Goal: Task Accomplishment & Management: Manage account settings

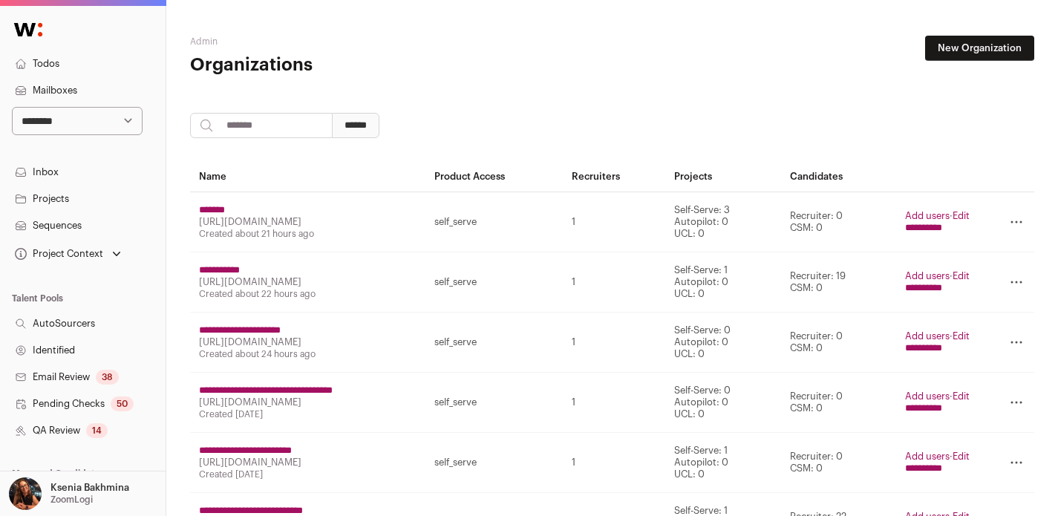
click at [66, 113] on select "**********" at bounding box center [77, 121] width 131 height 28
select select "*****"
click at [12, 107] on select "**********" at bounding box center [77, 121] width 131 height 28
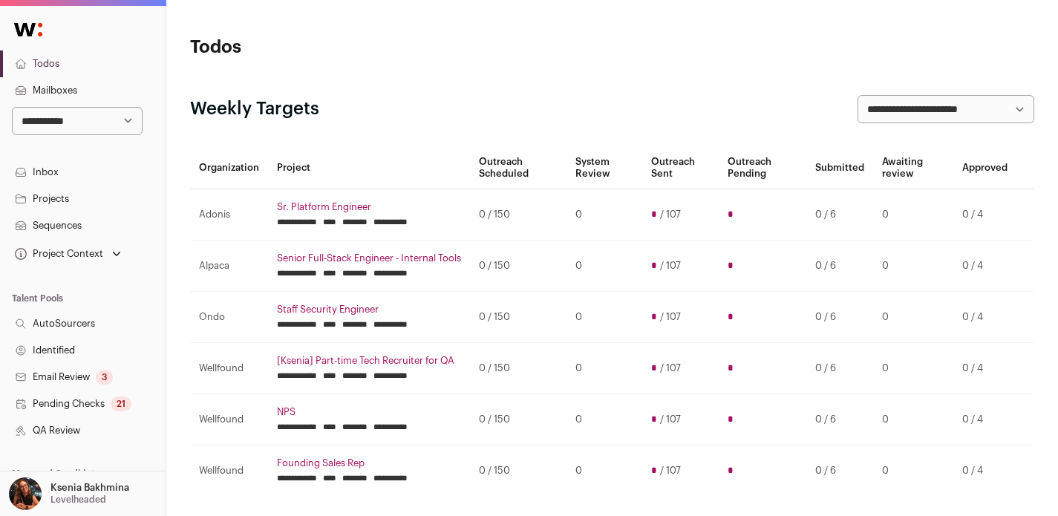
click at [61, 197] on link "Projects" at bounding box center [83, 199] width 166 height 27
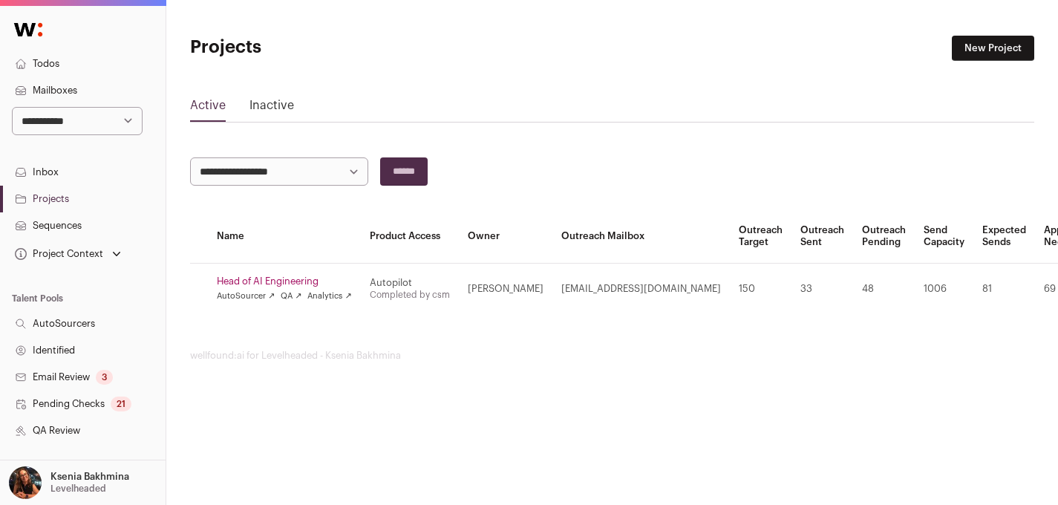
click at [55, 434] on link "QA Review" at bounding box center [83, 430] width 166 height 27
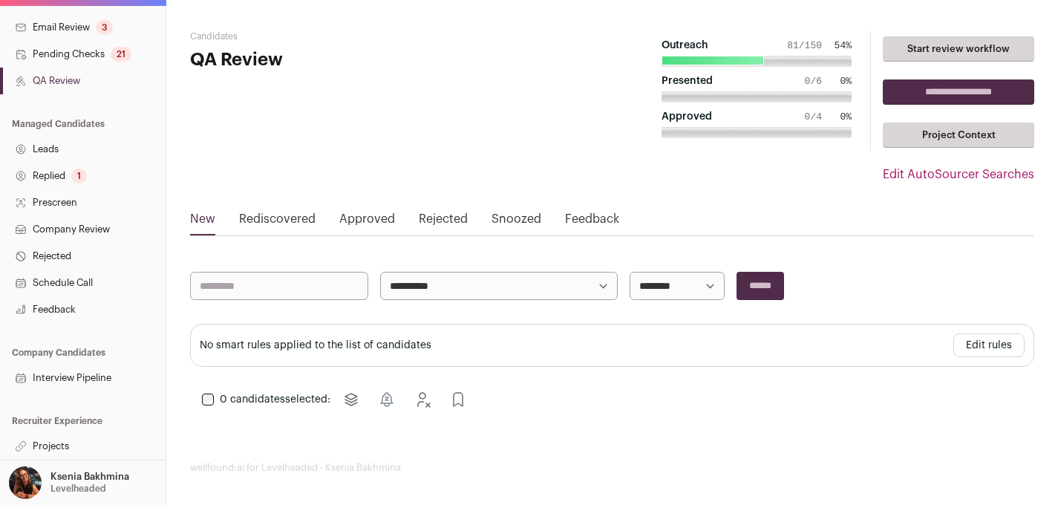
scroll to position [11, 0]
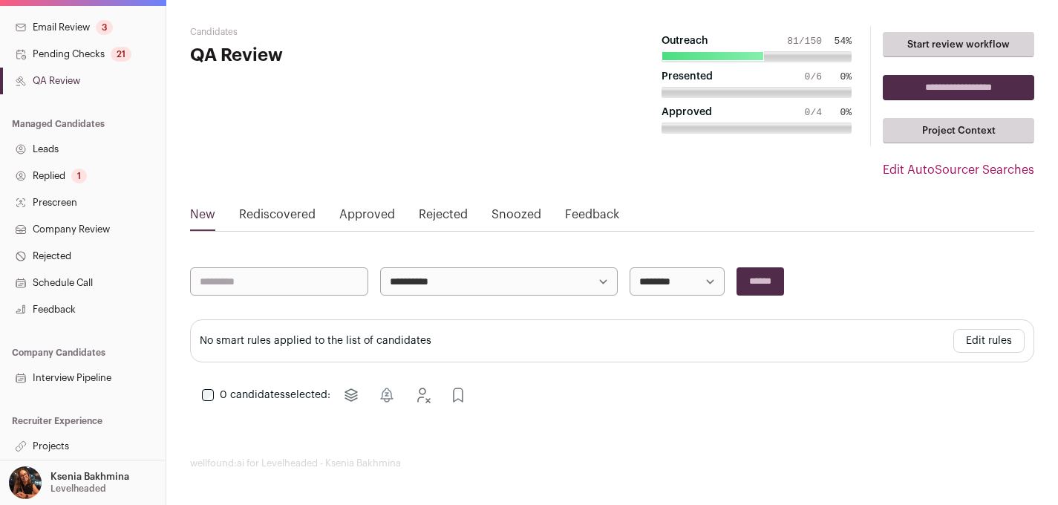
click at [73, 446] on link "Projects" at bounding box center [83, 446] width 166 height 27
click at [53, 170] on link "Replied 1" at bounding box center [83, 176] width 166 height 27
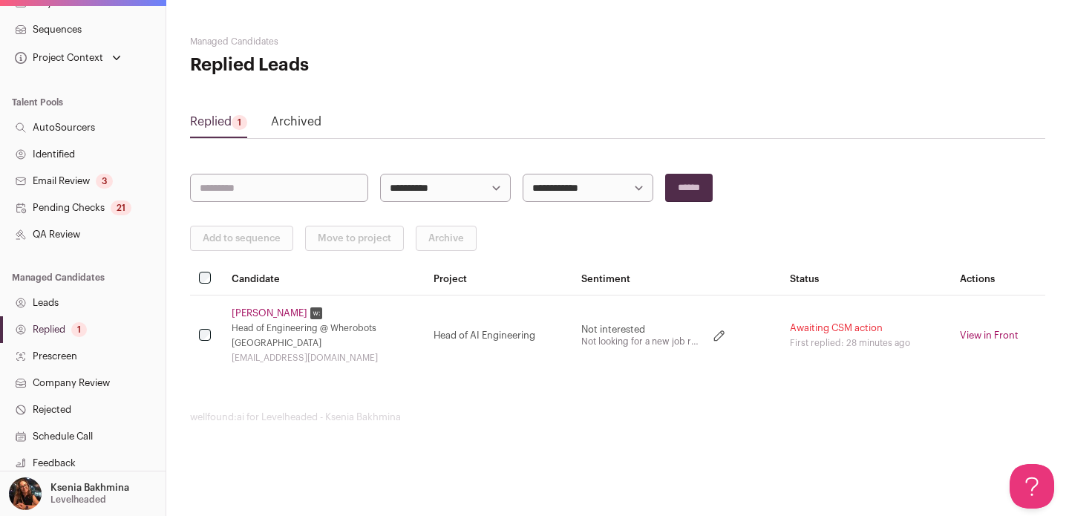
scroll to position [339, 0]
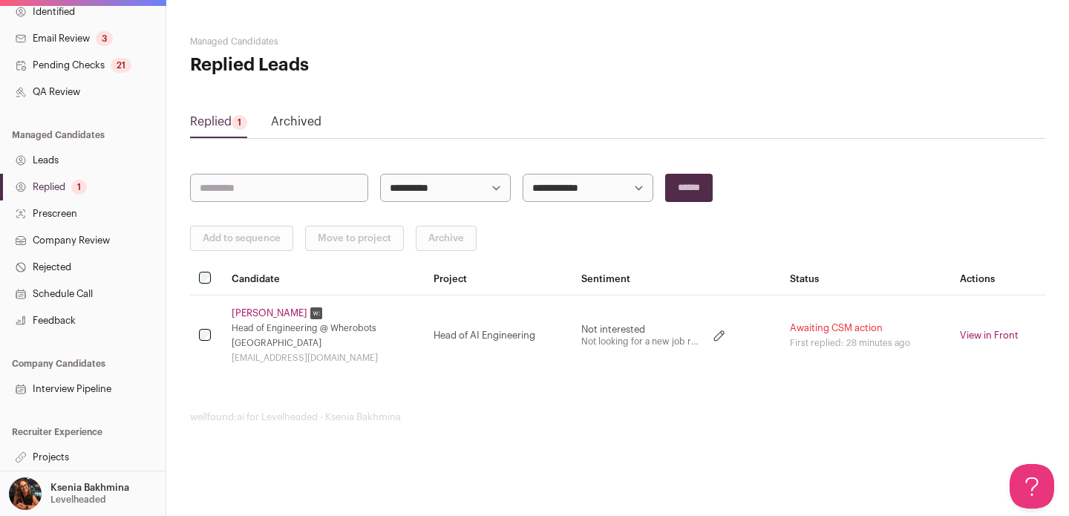
click at [52, 186] on link "Replied 1" at bounding box center [83, 187] width 166 height 27
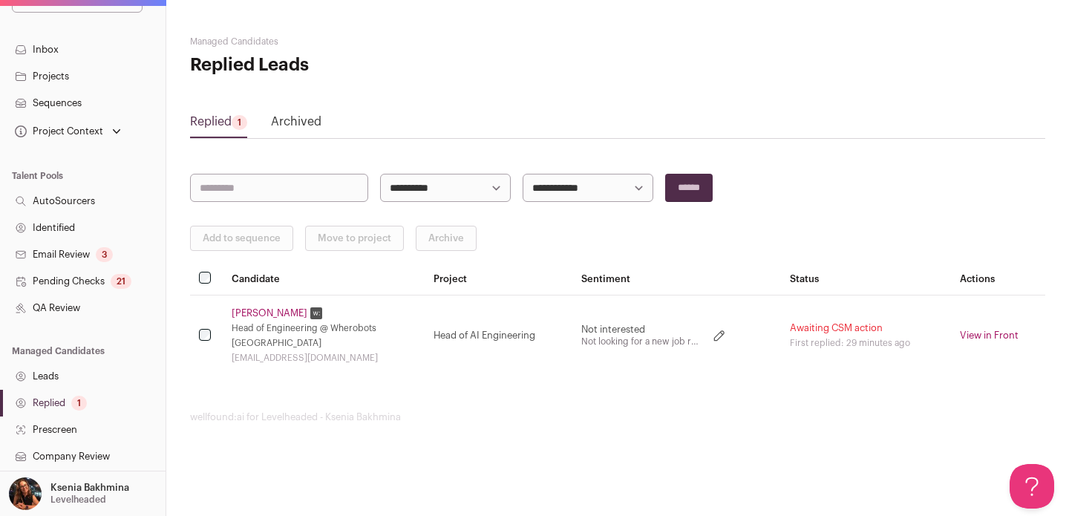
scroll to position [290, 0]
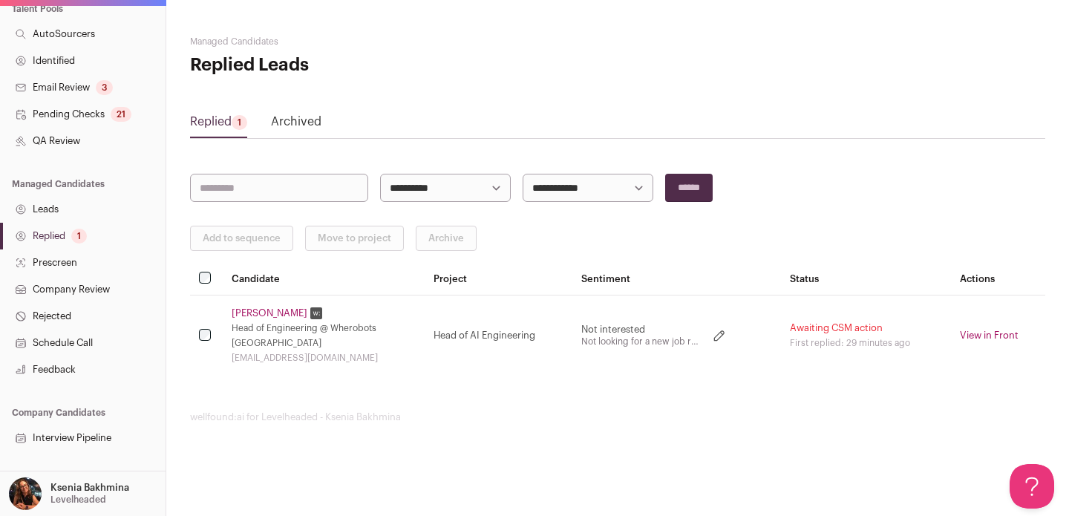
click at [50, 238] on link "Replied 1" at bounding box center [83, 236] width 166 height 27
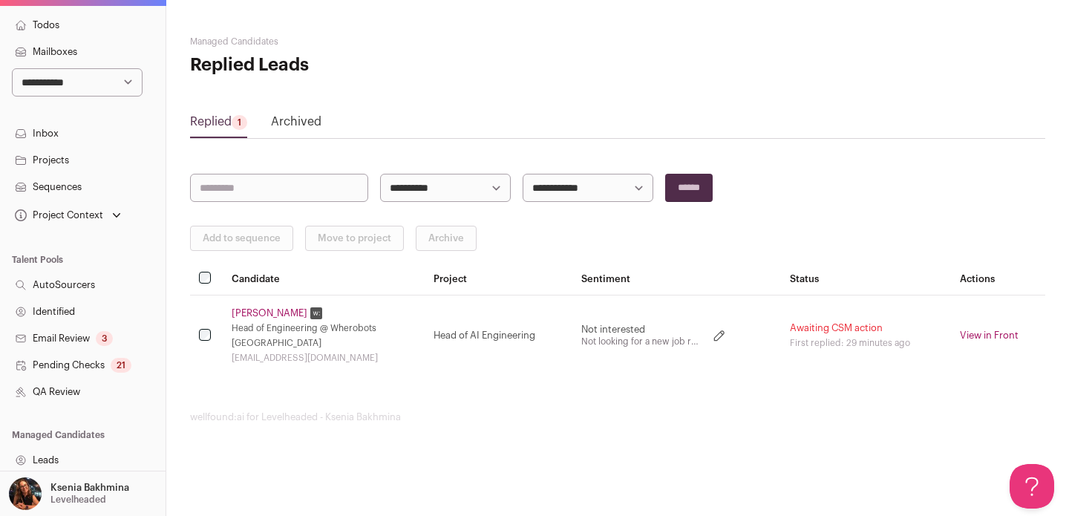
scroll to position [122, 0]
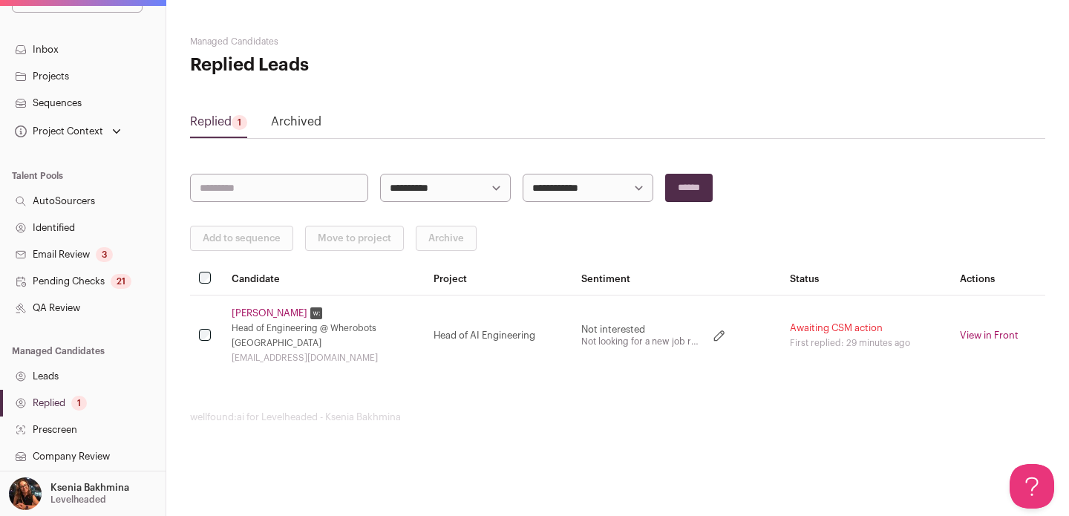
click at [50, 399] on link "Replied 1" at bounding box center [83, 403] width 166 height 27
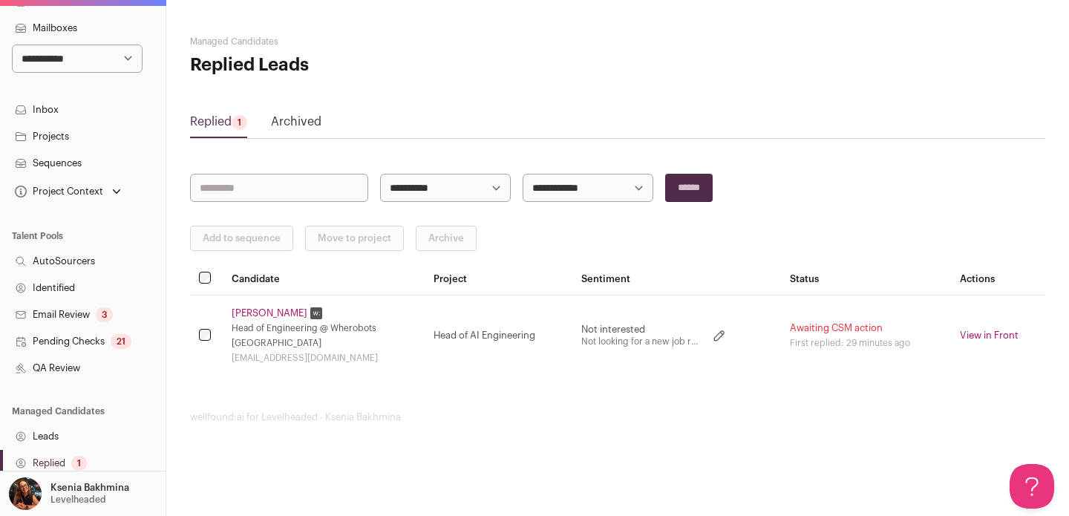
scroll to position [126, 0]
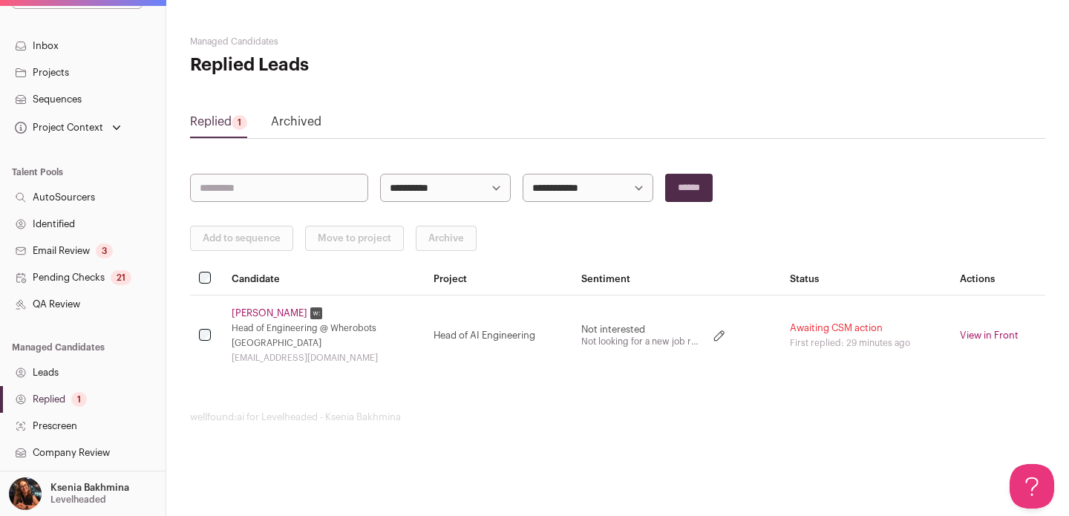
click at [264, 310] on link "Maxime Petazzoni" at bounding box center [270, 313] width 76 height 12
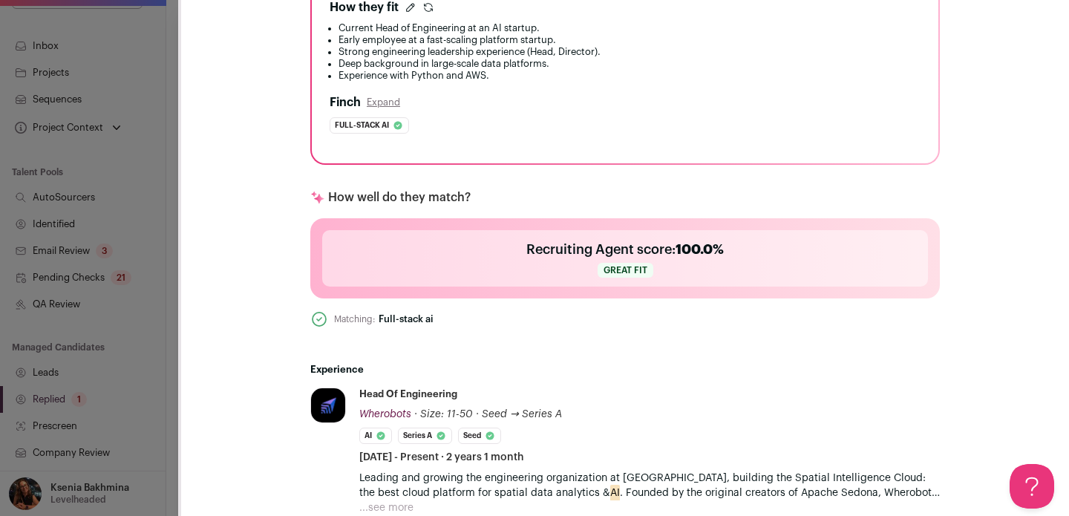
scroll to position [0, 0]
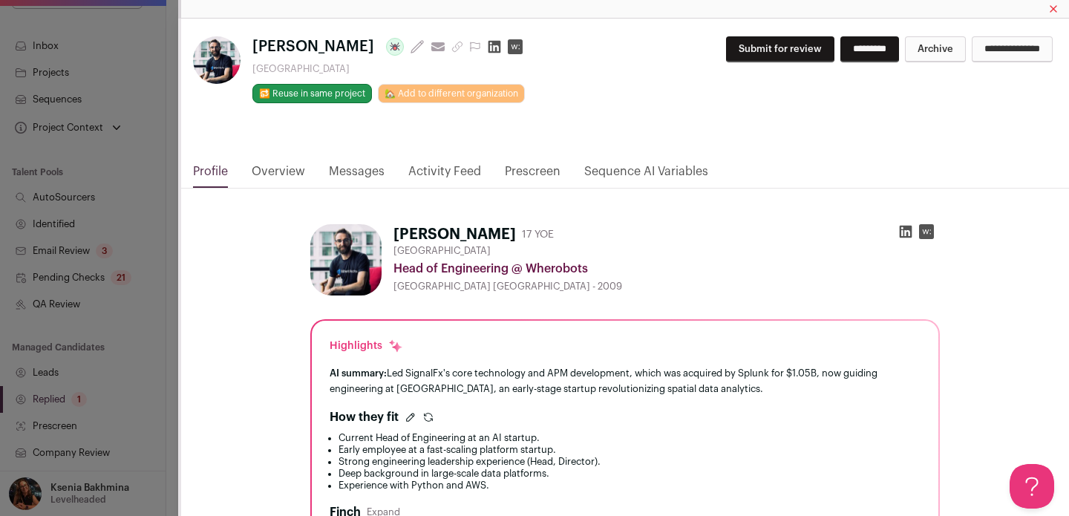
click at [422, 171] on link "Activity Feed" at bounding box center [444, 175] width 73 height 25
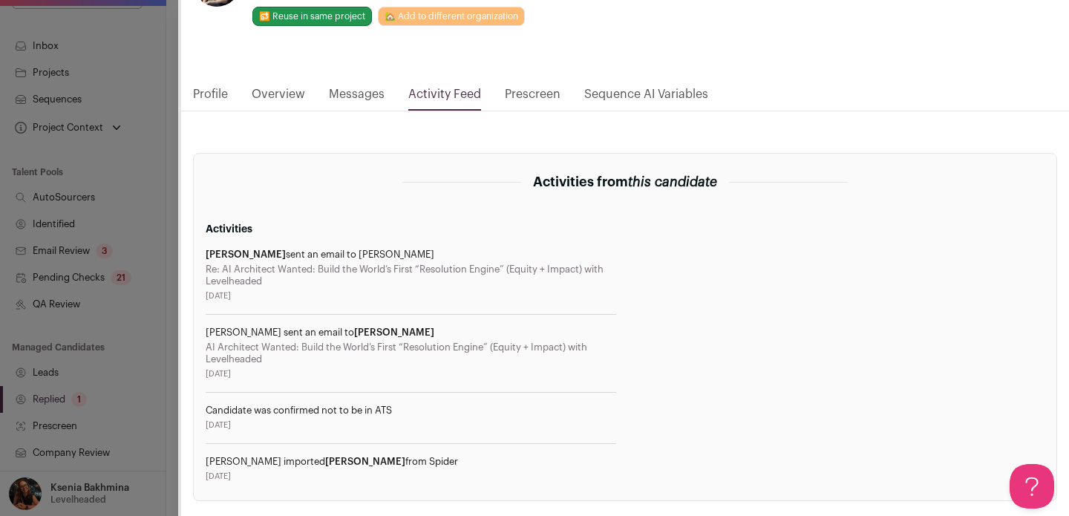
scroll to position [128, 0]
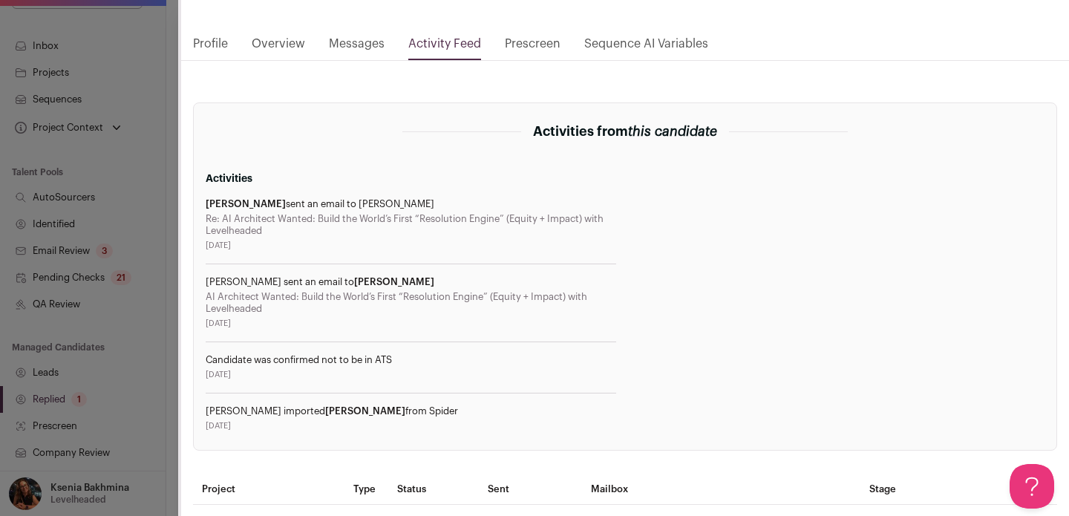
click at [159, 212] on div "Maxime Petazzoni Last update: 10 days ago View most recent conversation in Fron…" at bounding box center [534, 258] width 1069 height 516
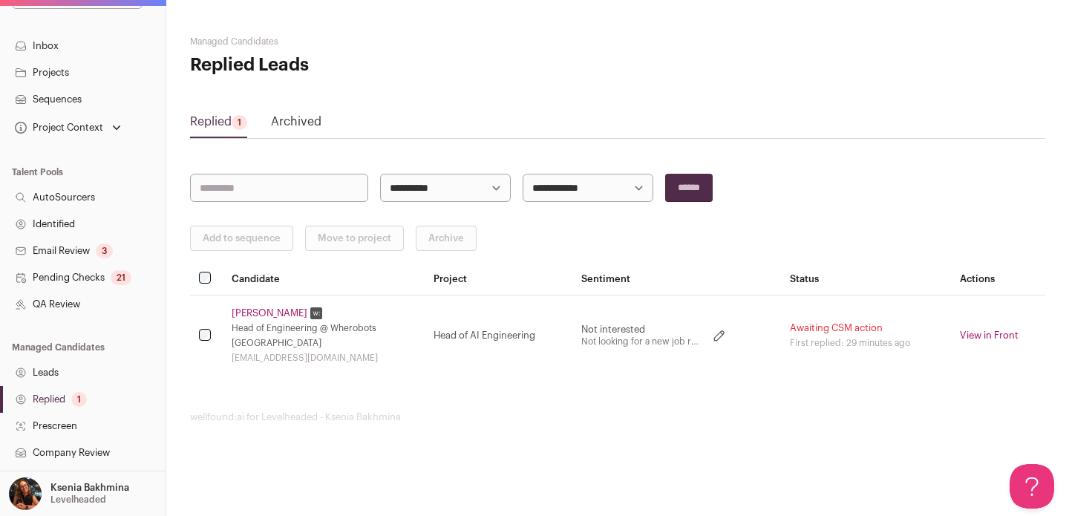
click at [269, 310] on link "Maxime Petazzoni" at bounding box center [270, 313] width 76 height 12
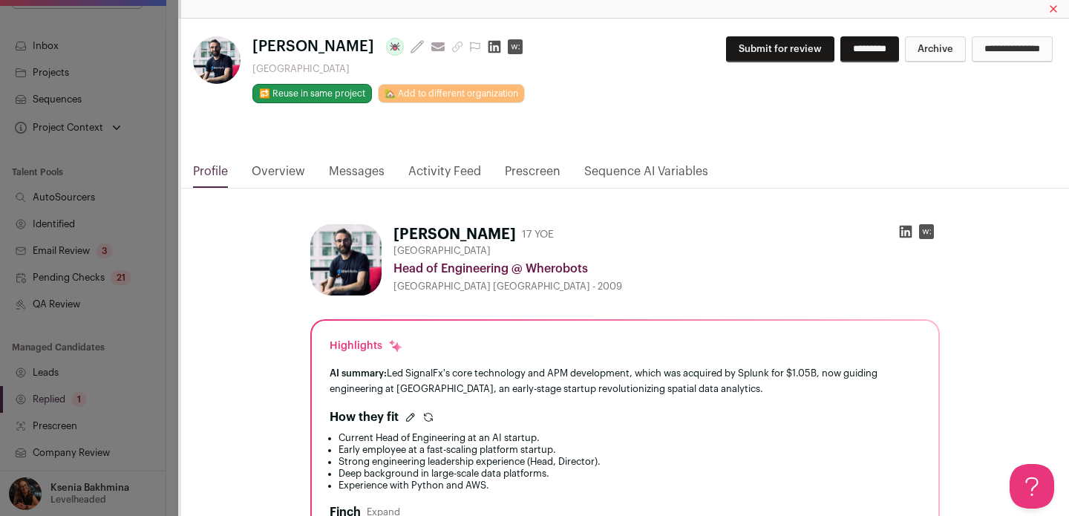
click at [341, 171] on link "Messages" at bounding box center [357, 175] width 56 height 25
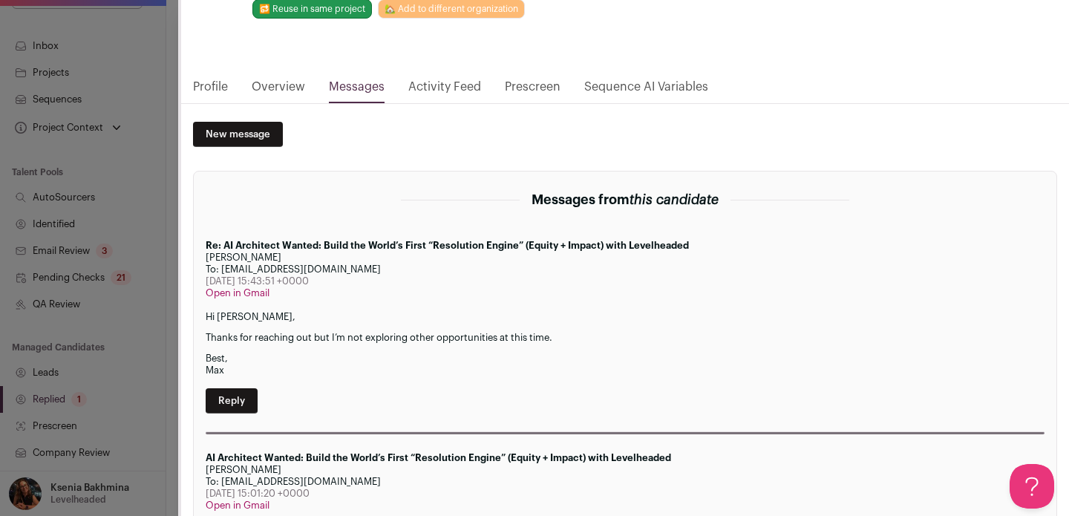
scroll to position [95, 0]
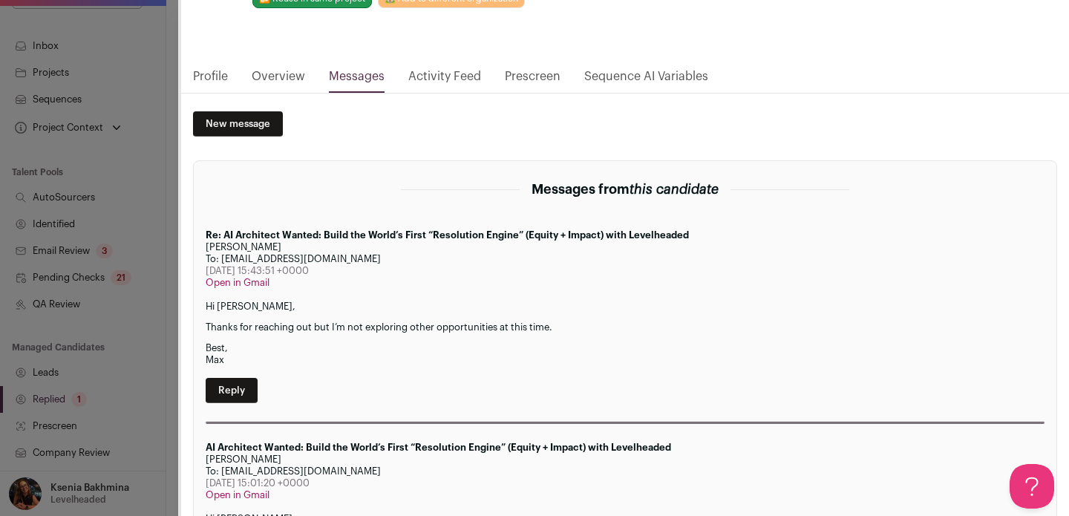
click at [149, 231] on div "Maxime Petazzoni Last update: 10 days ago View most recent conversation in Fron…" at bounding box center [534, 258] width 1069 height 516
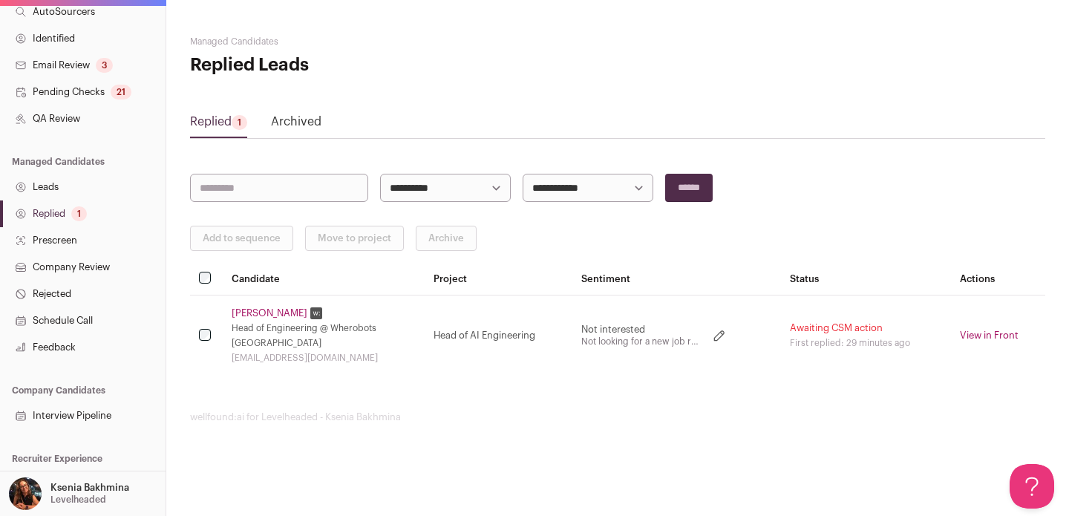
scroll to position [339, 0]
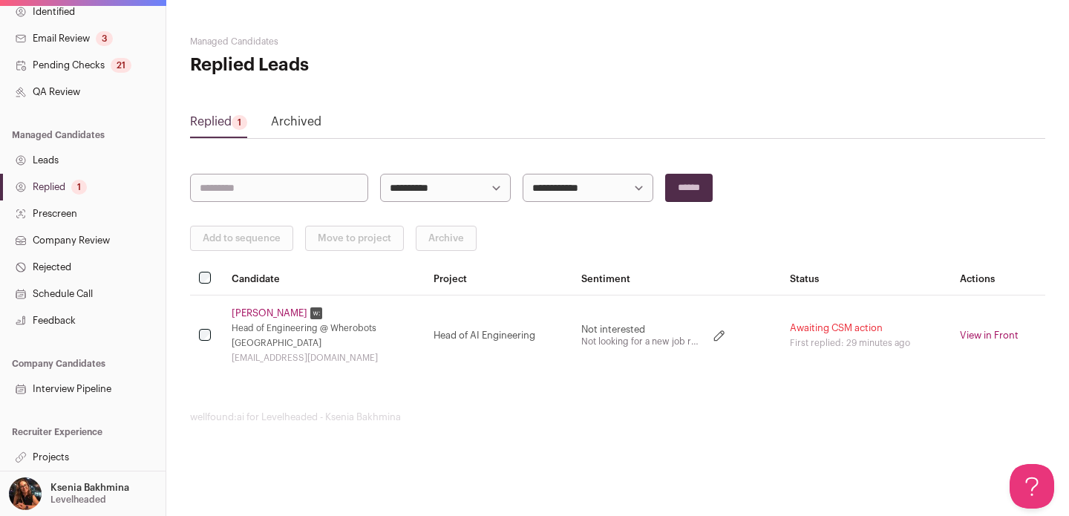
click at [56, 452] on link "Projects" at bounding box center [83, 457] width 166 height 27
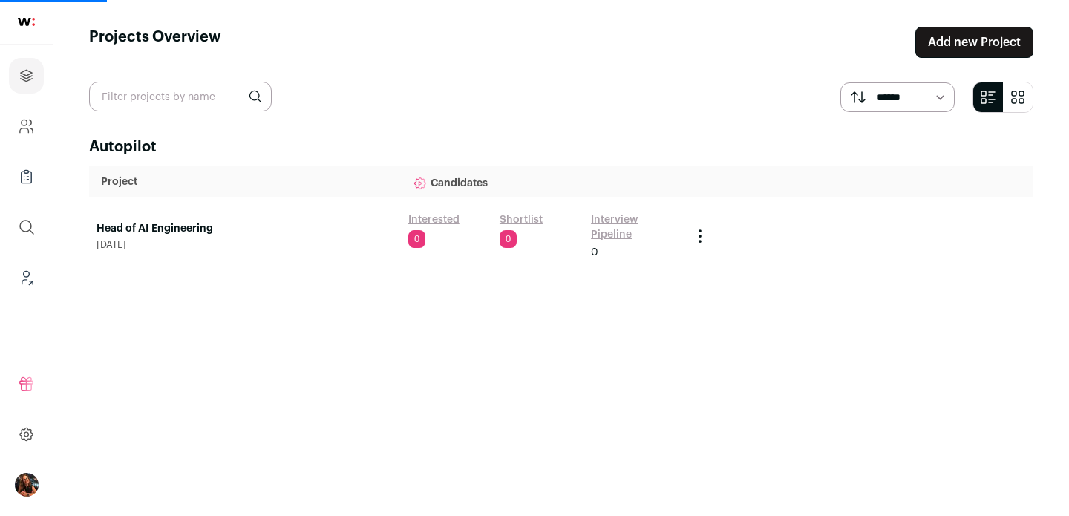
click at [166, 228] on link "Head of AI Engineering" at bounding box center [245, 228] width 297 height 15
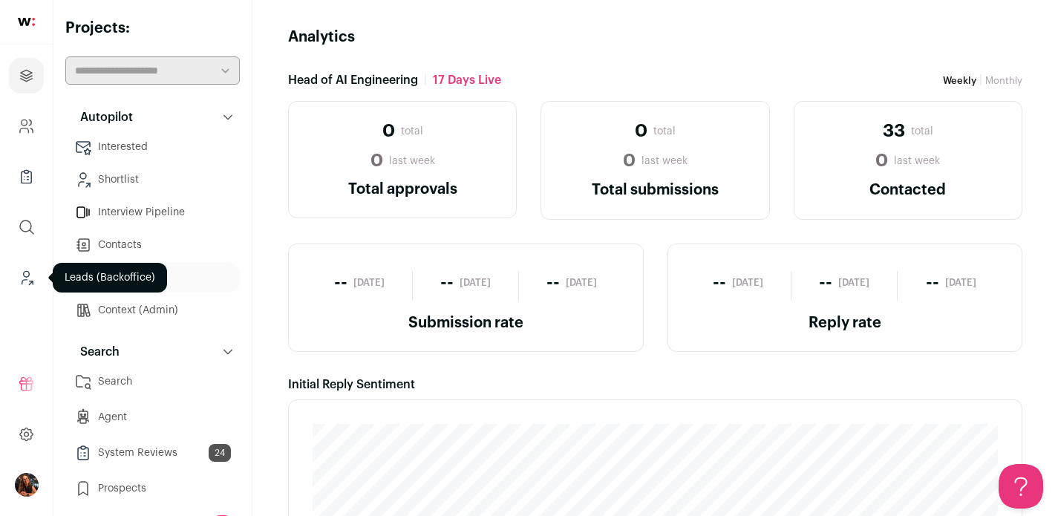
click at [27, 277] on icon "Leads (Backoffice)" at bounding box center [26, 278] width 17 height 18
